Goal: Find specific page/section

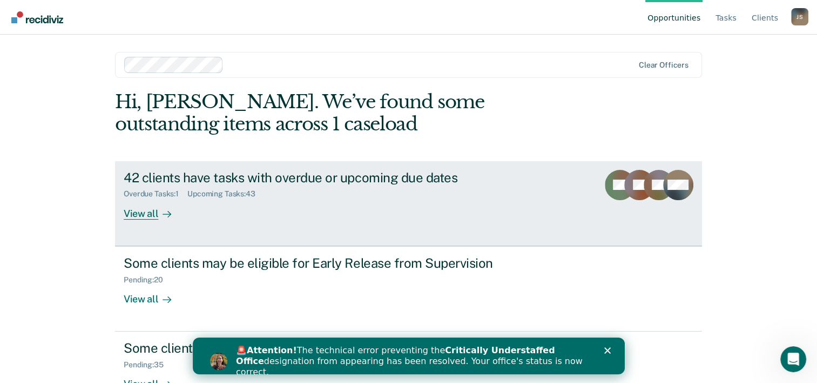
scroll to position [33, 0]
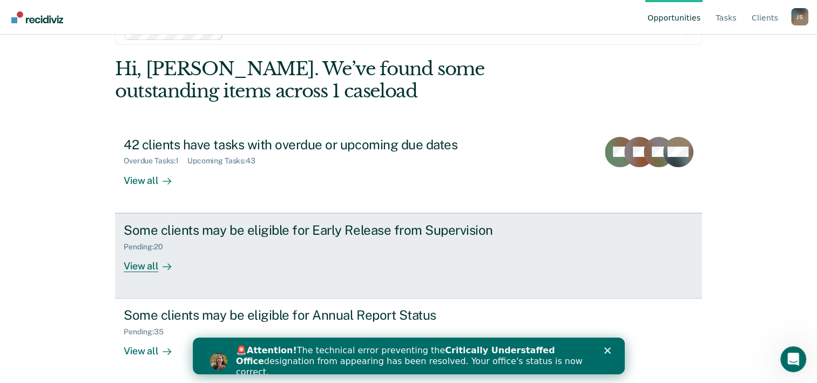
click at [144, 265] on div "View all" at bounding box center [154, 261] width 61 height 21
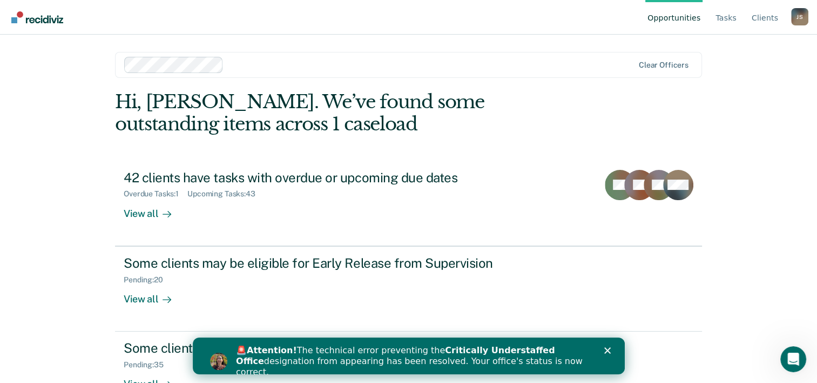
scroll to position [33, 0]
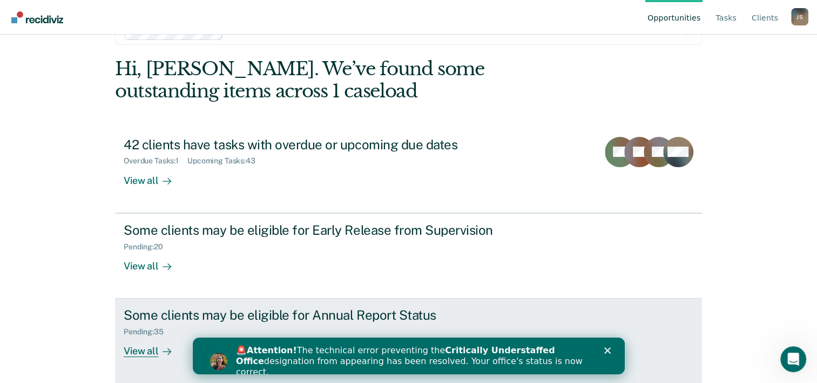
click at [136, 355] on div "View all" at bounding box center [154, 346] width 61 height 21
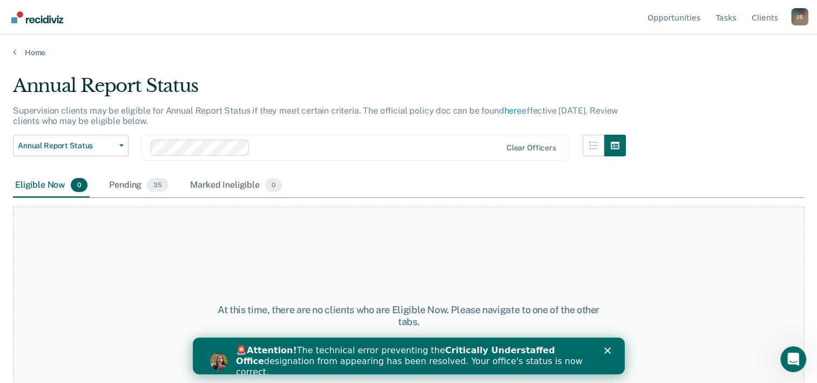
scroll to position [33, 0]
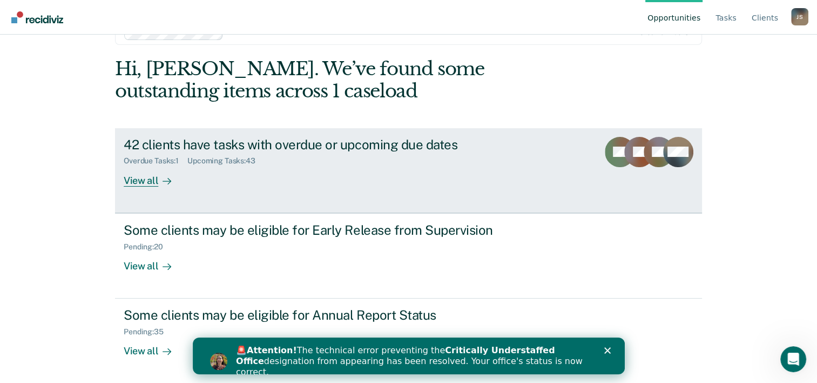
click at [136, 180] on div "View all" at bounding box center [154, 175] width 61 height 21
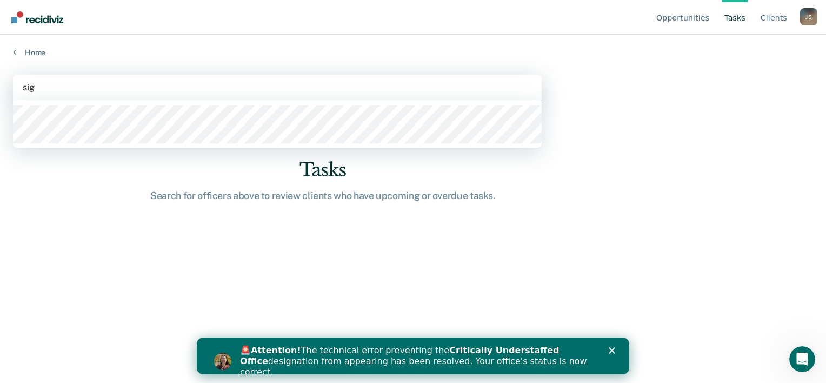
type input "sige"
